Goal: Contribute content: Add original content to the website for others to see

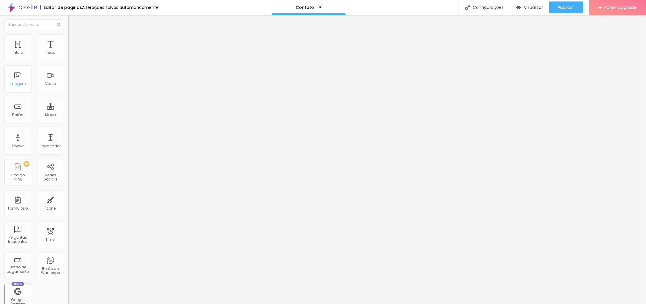
click at [23, 84] on div "Imagem" at bounding box center [18, 84] width 16 height 4
click at [68, 93] on span "Original" at bounding box center [75, 90] width 14 height 5
click at [83, 97] on span "16:9" at bounding box center [86, 94] width 7 height 5
click at [68, 51] on div "Adicionar imagem" at bounding box center [102, 48] width 68 height 4
click at [68, 51] on span "Adicionar imagem" at bounding box center [87, 48] width 38 height 5
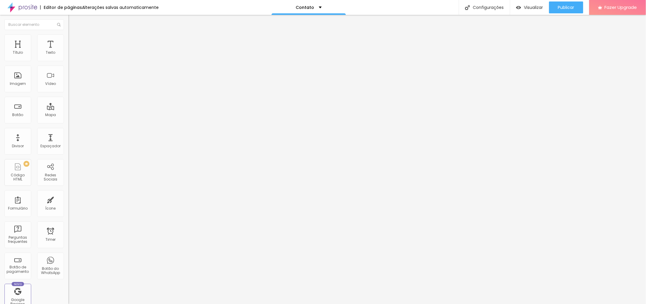
scroll to position [47, 0]
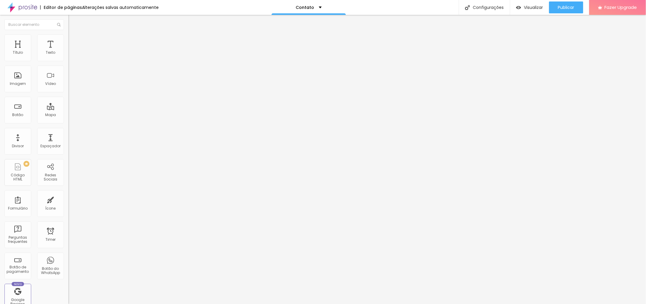
scroll to position [7, 0]
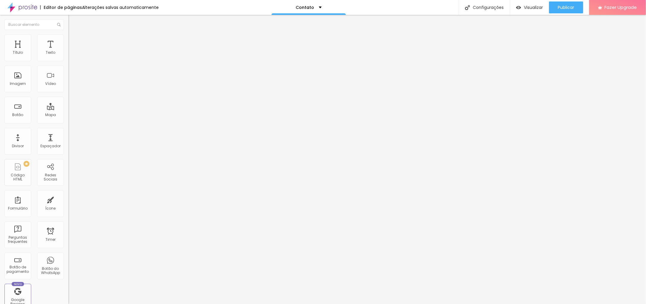
drag, startPoint x: 438, startPoint y: 209, endPoint x: 451, endPoint y: 201, distance: 15.3
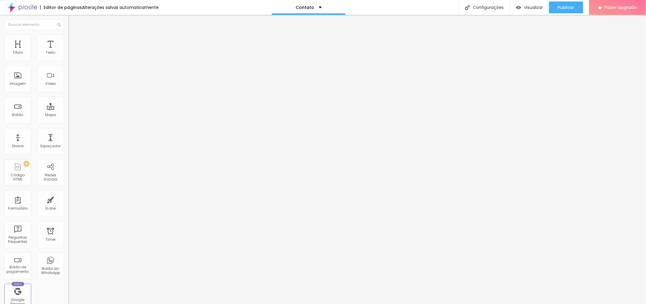
click at [68, 102] on div "Padrão 4:3" at bounding box center [102, 100] width 68 height 4
click at [68, 106] on span "Quadrado" at bounding box center [77, 103] width 19 height 5
click at [68, 109] on span "Original" at bounding box center [75, 106] width 14 height 5
click at [568, 8] on span "Publicar" at bounding box center [566, 7] width 16 height 5
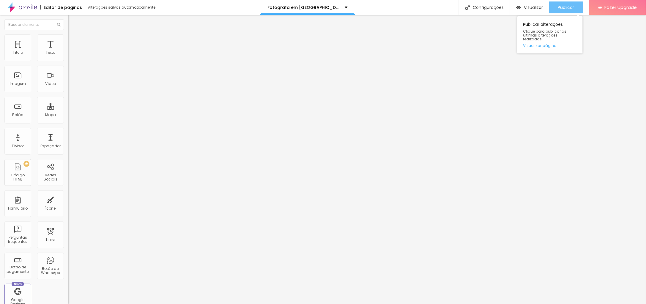
click at [568, 5] on span "Publicar" at bounding box center [566, 7] width 16 height 5
